Goal: Task Accomplishment & Management: Manage account settings

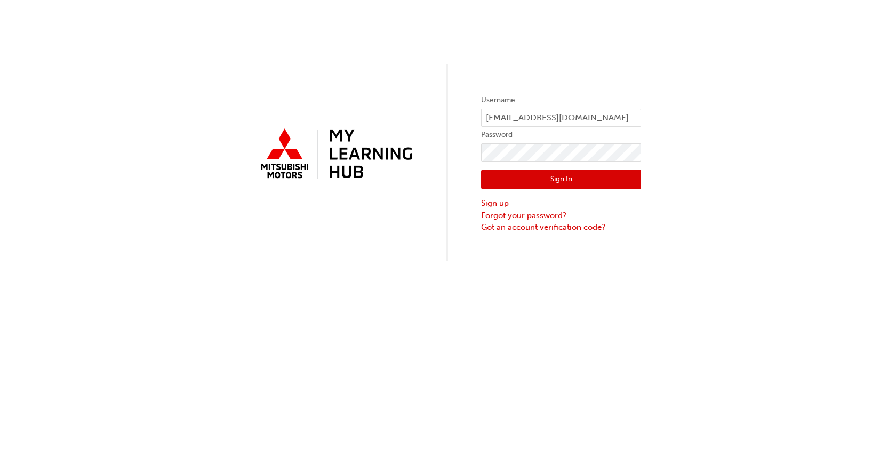
drag, startPoint x: 512, startPoint y: 180, endPoint x: 750, endPoint y: 157, distance: 238.5
click at [515, 181] on button "Sign In" at bounding box center [561, 180] width 160 height 20
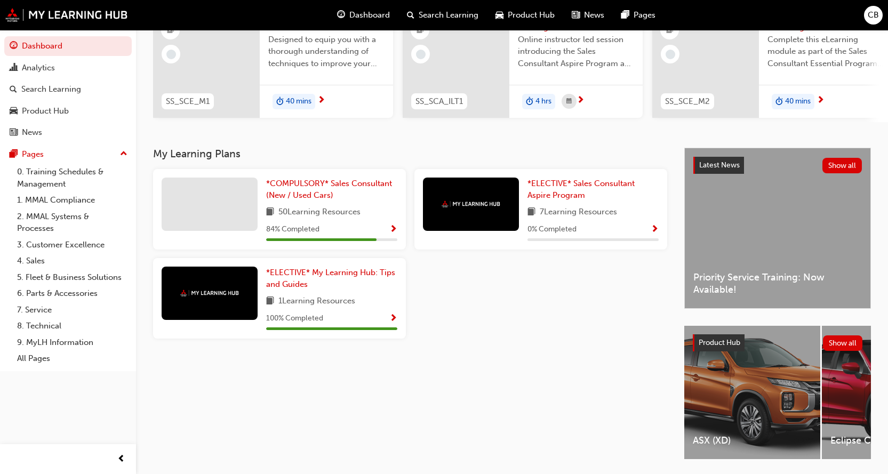
scroll to position [163, 0]
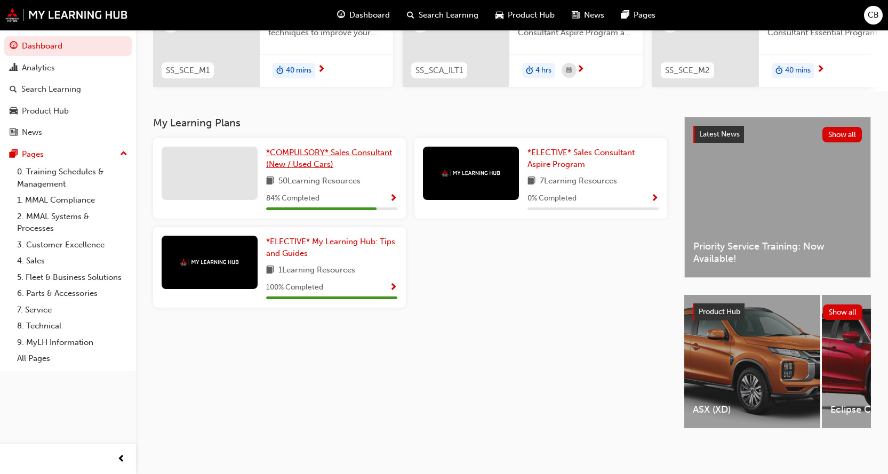
click at [323, 150] on span "*COMPULSORY* Sales Consultant (New / Used Cars)" at bounding box center [329, 159] width 126 height 22
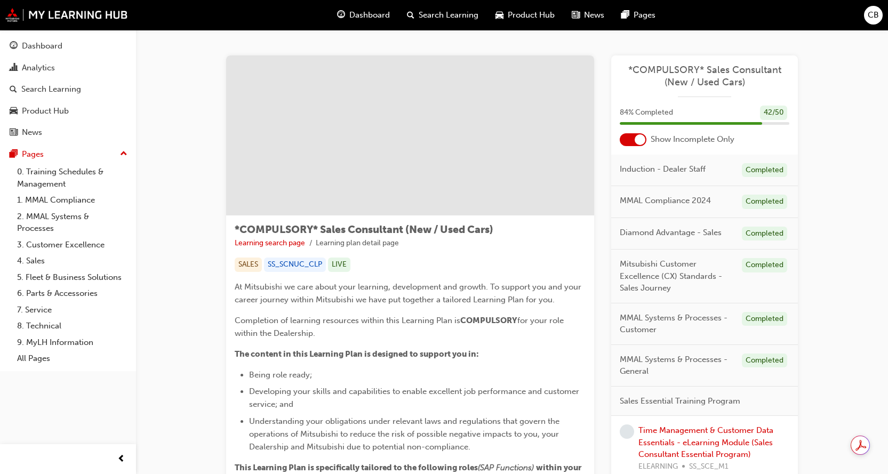
click at [362, 13] on span "Dashboard" at bounding box center [369, 15] width 41 height 12
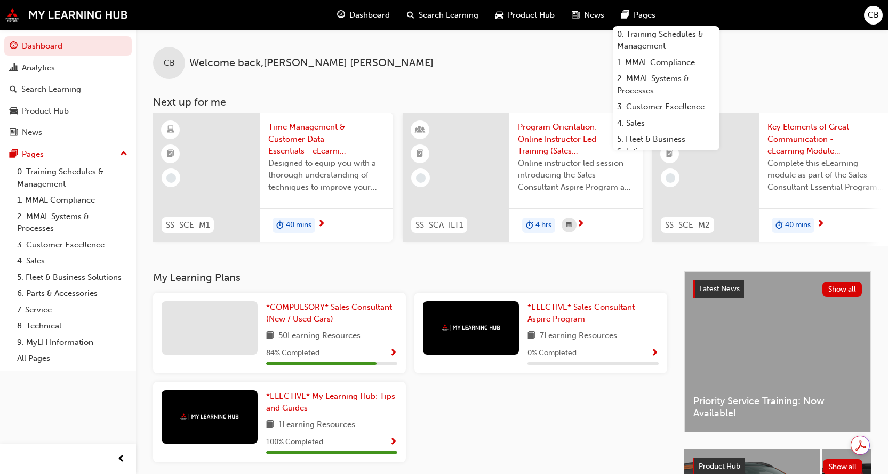
click at [874, 17] on span "CB" at bounding box center [873, 15] width 11 height 12
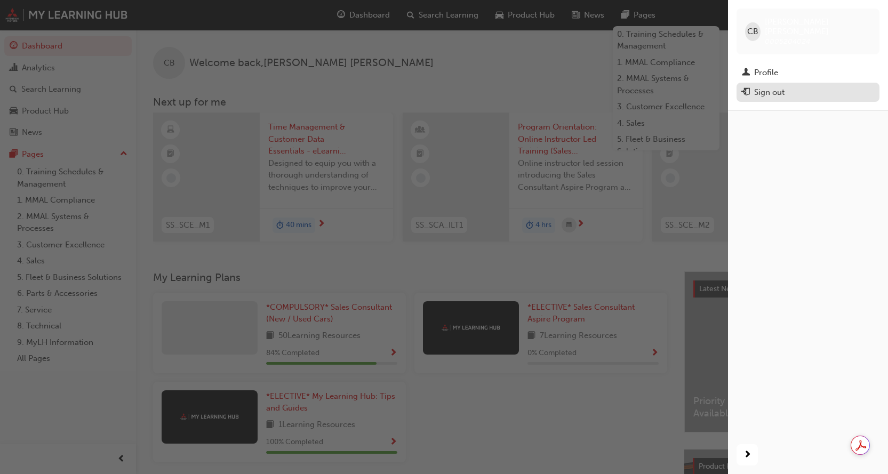
click at [775, 86] on div "Sign out" at bounding box center [769, 92] width 30 height 12
